Goal: Task Accomplishment & Management: Manage account settings

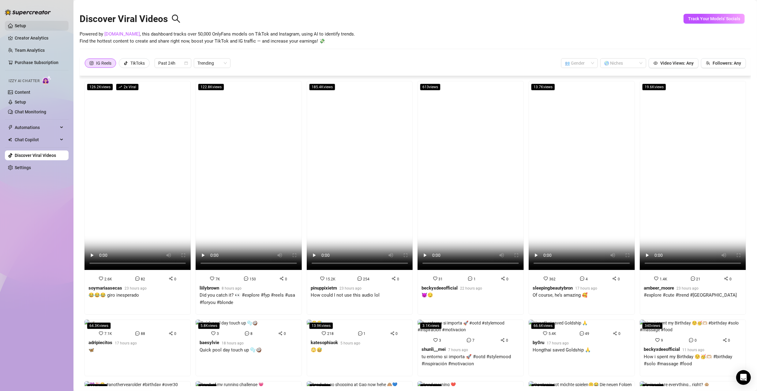
click at [15, 23] on link "Setup" at bounding box center [20, 25] width 11 height 5
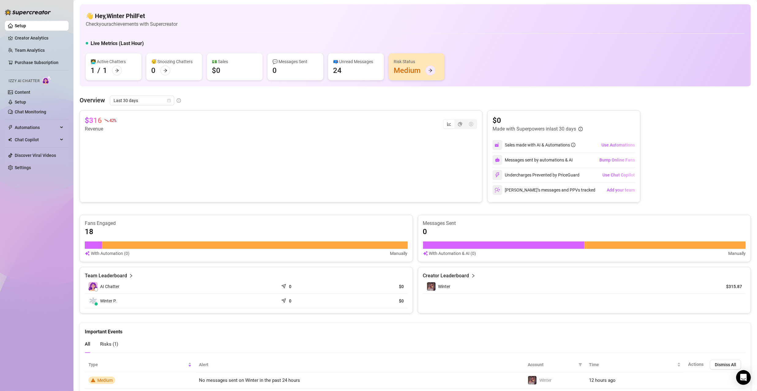
click at [429, 72] on icon "arrow-right" at bounding box center [430, 70] width 4 height 4
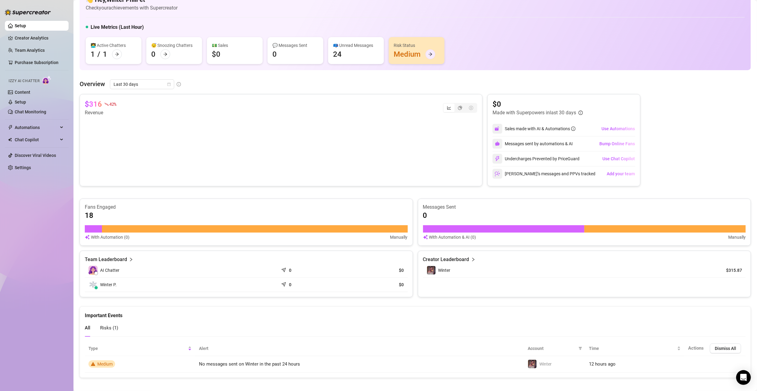
scroll to position [20, 0]
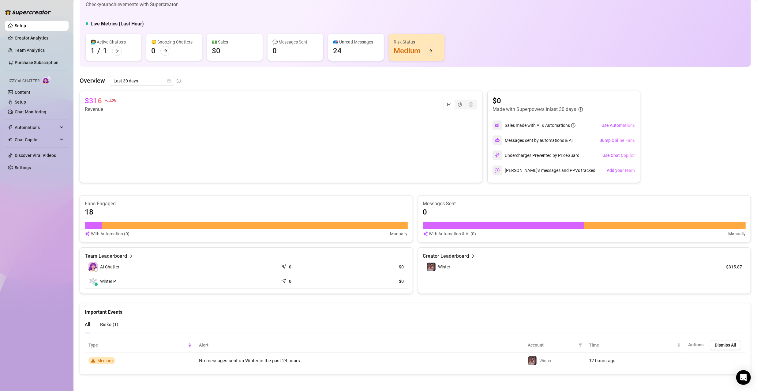
click at [339, 51] on div "24" at bounding box center [337, 51] width 9 height 10
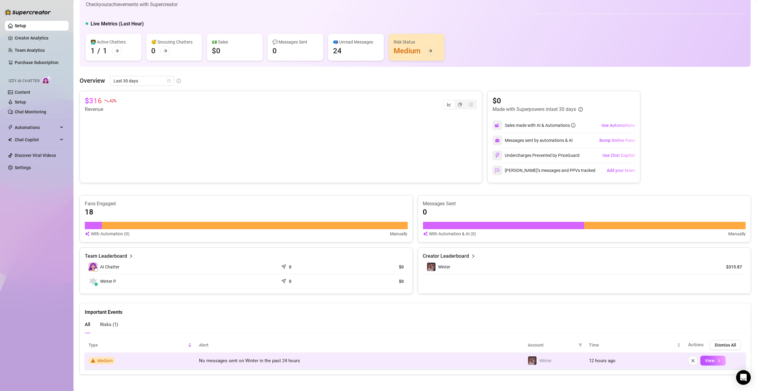
click at [106, 358] on span "Medium" at bounding box center [104, 360] width 15 height 5
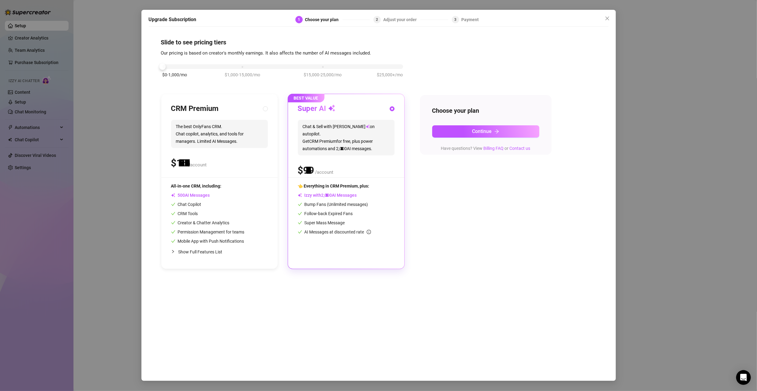
click at [165, 67] on div "$0-1,000/mo $1,000-15,000/mo $15,000-25,000/mo $25,000+/mo" at bounding box center [283, 65] width 241 height 4
click at [213, 309] on div "Slide to see pricing tiers Our pricing is based on creator's monthly earnings. …" at bounding box center [379, 202] width 460 height 345
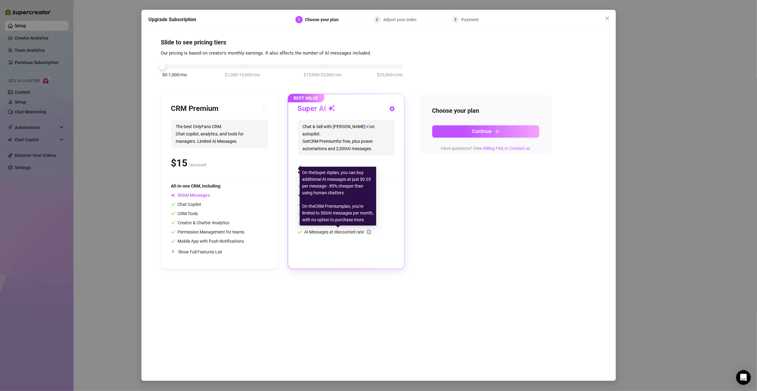
click at [370, 231] on icon "info-circle" at bounding box center [369, 232] width 4 height 4
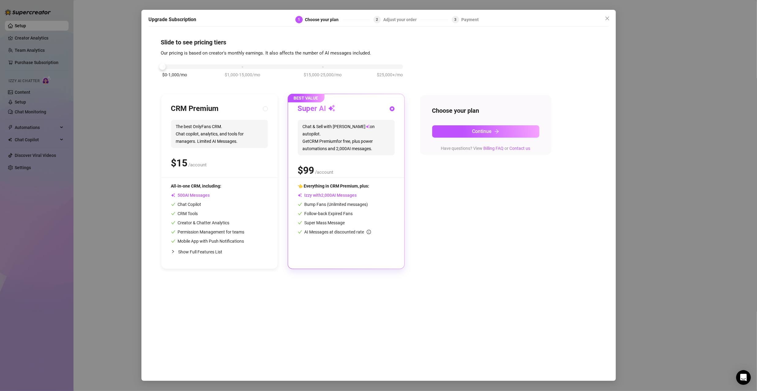
click at [475, 307] on div "Slide to see pricing tiers Our pricing is based on creator's monthly earnings. …" at bounding box center [379, 202] width 460 height 345
click at [206, 195] on span "AI Messages" at bounding box center [190, 195] width 39 height 5
radio input "true"
radio input "false"
click at [354, 223] on div "Super Mass Message" at bounding box center [346, 222] width 97 height 7
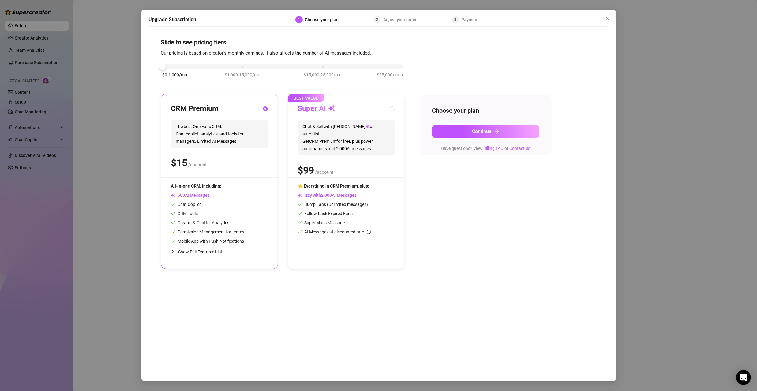
radio input "false"
radio input "true"
click at [669, 210] on div "Upgrade Subscription 1 Choose your plan 2 Adjust your order 3 Payment Slide to …" at bounding box center [378, 195] width 757 height 391
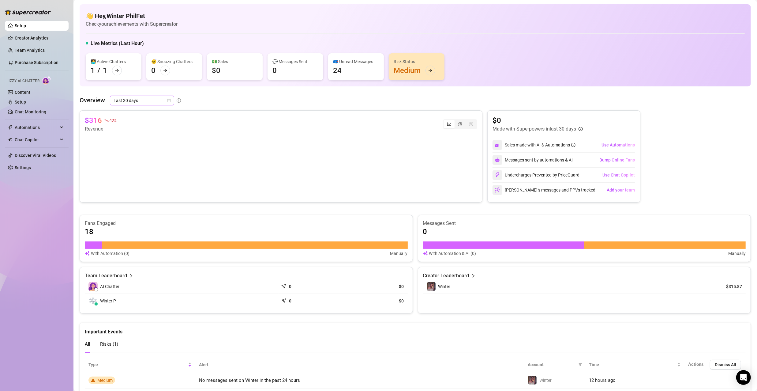
click at [170, 102] on icon "calendar" at bounding box center [168, 100] width 3 height 3
click at [137, 144] on div "Last 90 days" at bounding box center [141, 142] width 54 height 7
click at [459, 124] on div "segmented control" at bounding box center [459, 124] width 11 height 9
click at [456, 121] on input "segmented control" at bounding box center [456, 121] width 0 height 0
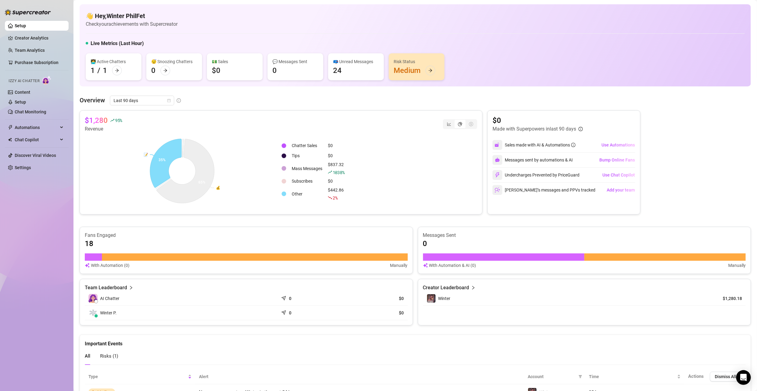
click at [334, 194] on div "2 %" at bounding box center [335, 197] width 5 height 7
click at [329, 169] on div at bounding box center [330, 172] width 4 height 7
click at [285, 169] on td at bounding box center [285, 168] width 7 height 15
